Goal: Task Accomplishment & Management: Complete application form

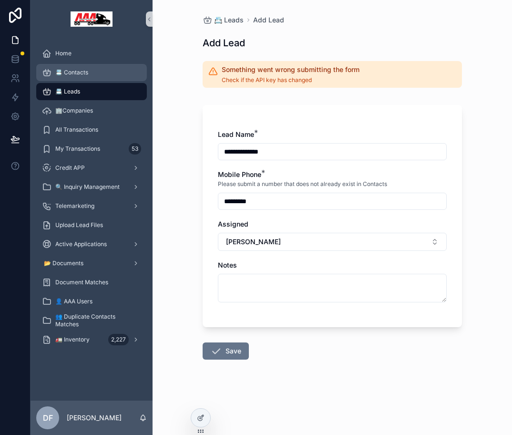
click at [77, 77] on div "📇 Contacts" at bounding box center [91, 72] width 99 height 15
